Goal: Task Accomplishment & Management: Use online tool/utility

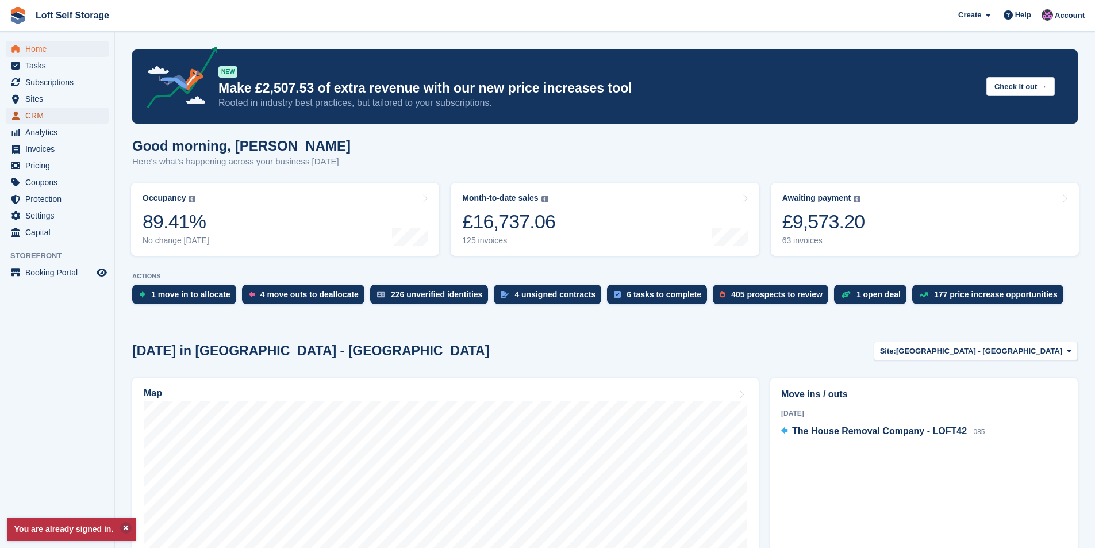
click at [63, 114] on span "CRM" at bounding box center [59, 115] width 69 height 16
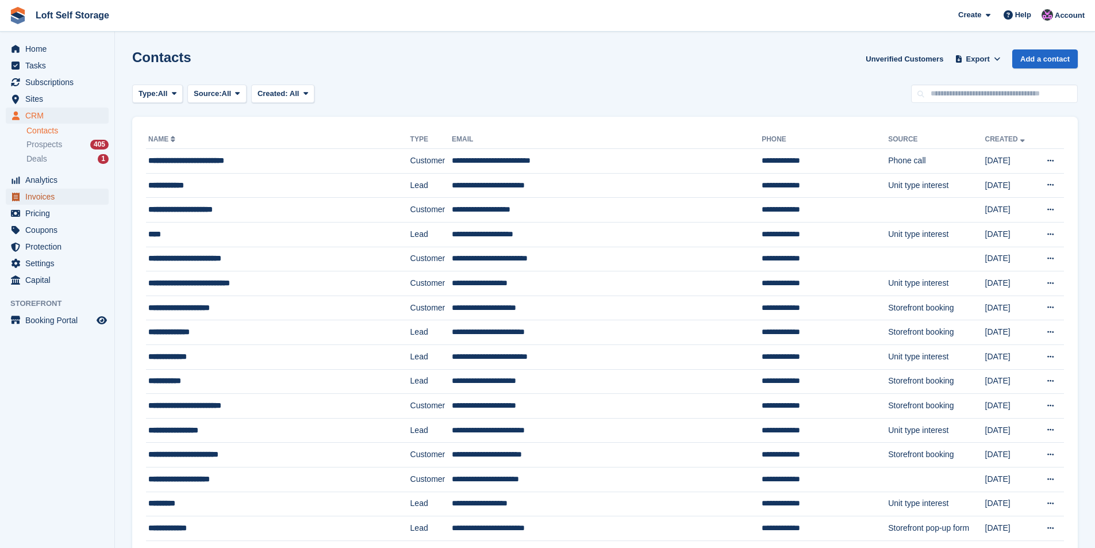
click at [56, 193] on span "Invoices" at bounding box center [59, 197] width 69 height 16
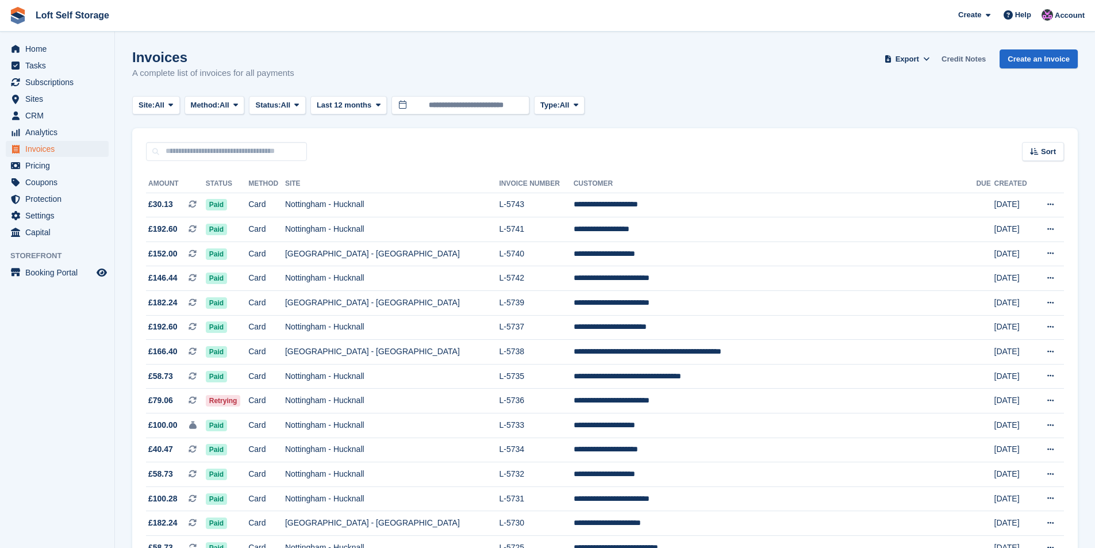
click at [980, 63] on link "Credit Notes" at bounding box center [963, 58] width 53 height 19
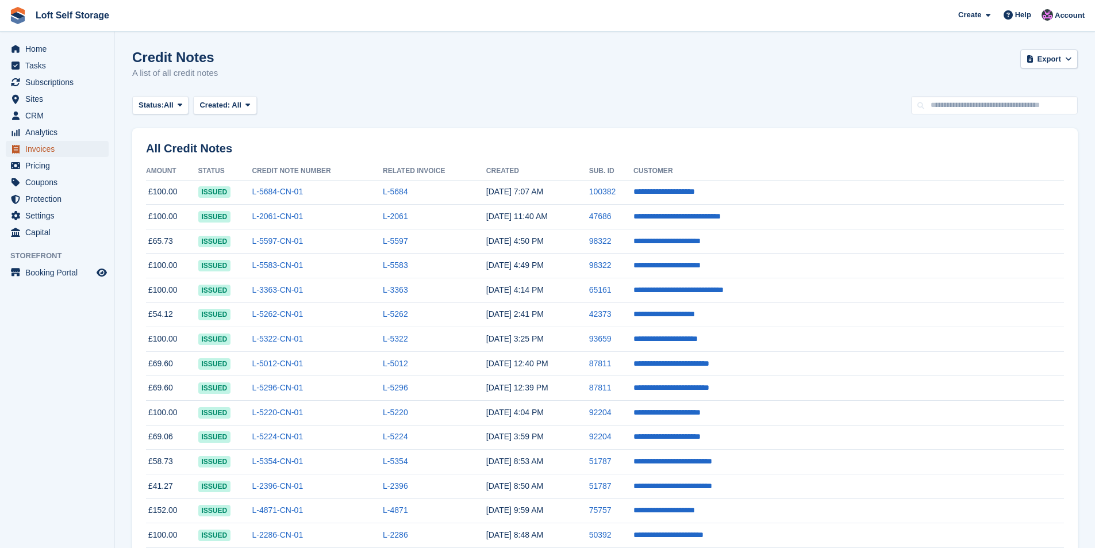
click at [61, 149] on span "Invoices" at bounding box center [59, 149] width 69 height 16
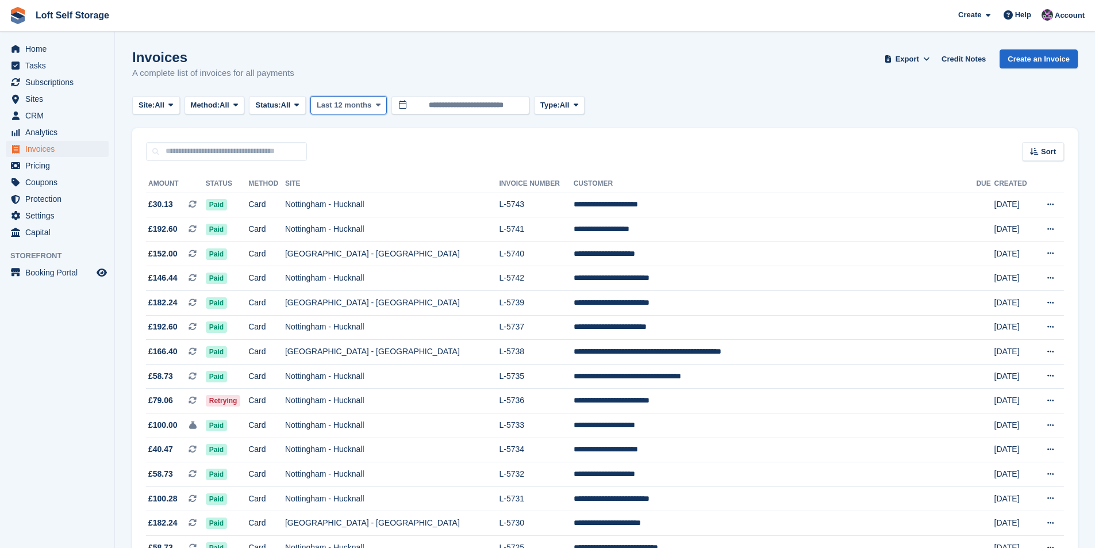
click at [352, 108] on span "Last 12 months" at bounding box center [344, 104] width 55 height 11
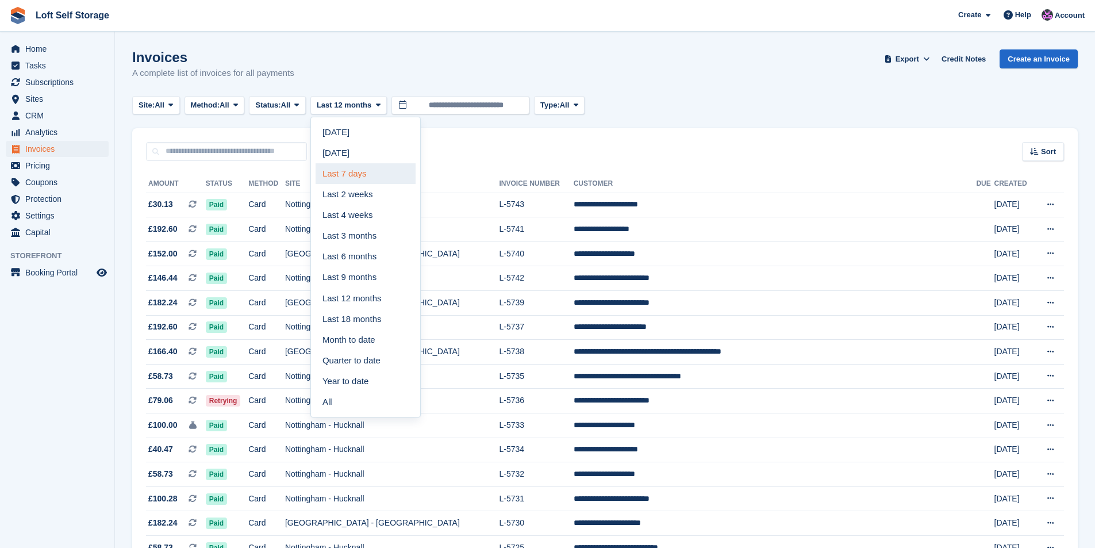
click at [359, 166] on link "Last 7 days" at bounding box center [366, 173] width 100 height 21
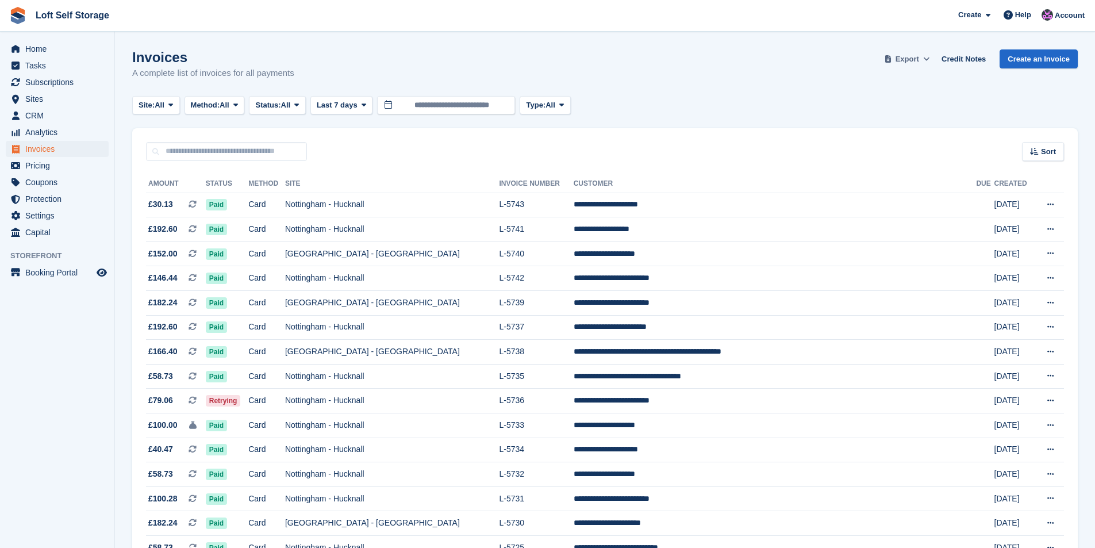
click at [908, 59] on span "Export" at bounding box center [908, 58] width 24 height 11
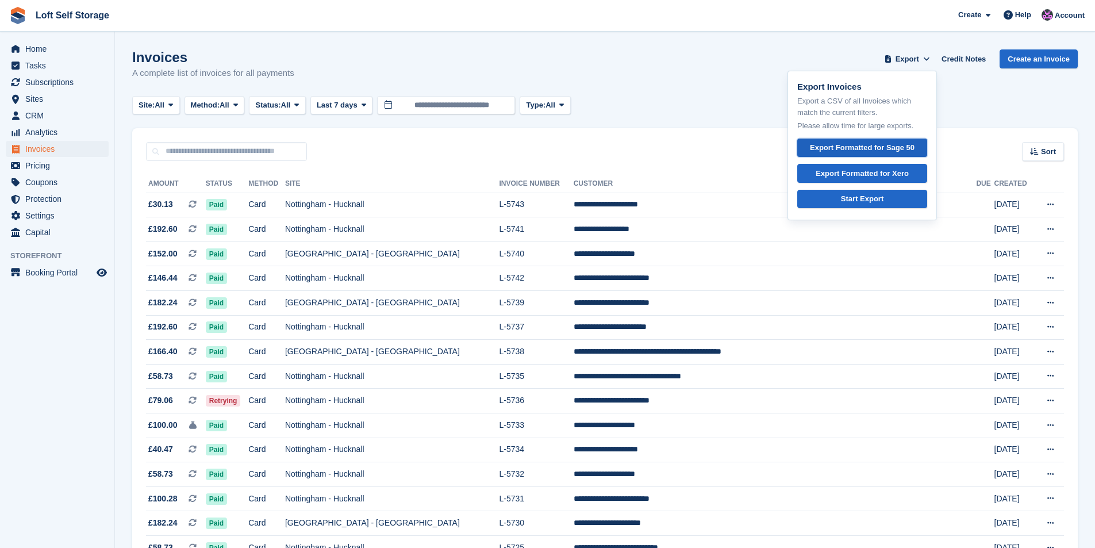
click at [877, 145] on div "Export Formatted for Sage 50" at bounding box center [862, 147] width 105 height 11
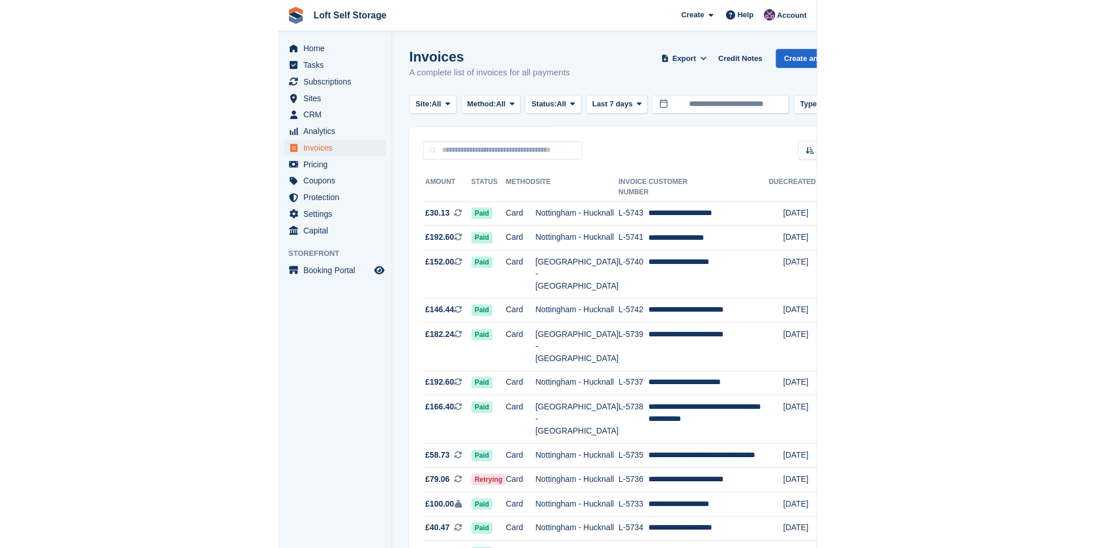
scroll to position [115, 0]
